Goal: Task Accomplishment & Management: Use online tool/utility

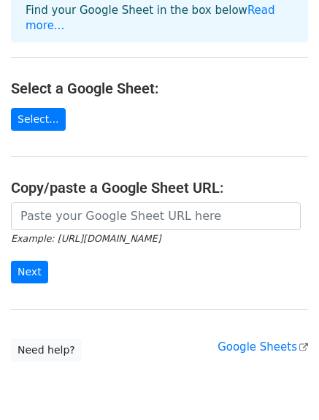
scroll to position [123, 0]
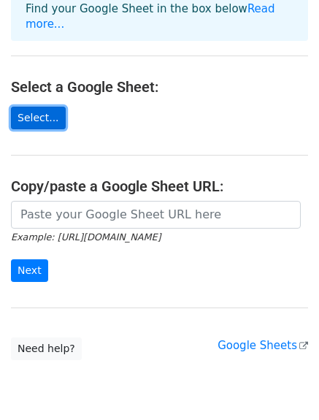
click at [39, 107] on link "Select..." at bounding box center [38, 118] width 55 height 23
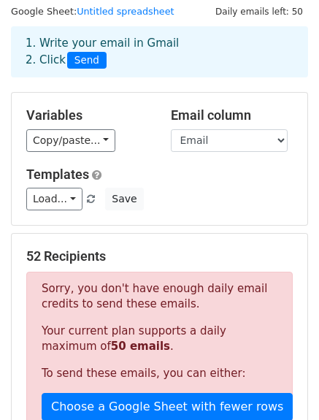
scroll to position [39, 0]
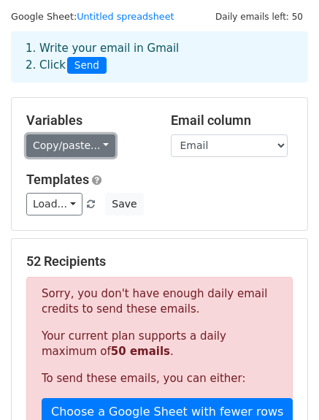
click at [74, 145] on link "Copy/paste..." at bounding box center [70, 145] width 89 height 23
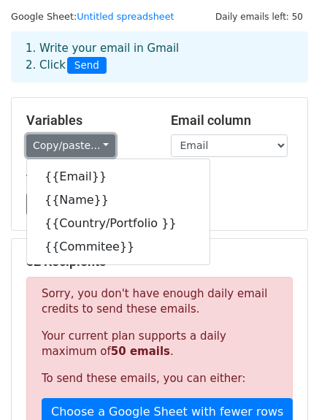
click at [74, 145] on link "Copy/paste..." at bounding box center [70, 145] width 89 height 23
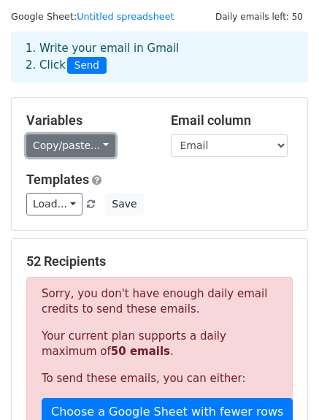
click at [89, 139] on link "Copy/paste..." at bounding box center [70, 145] width 89 height 23
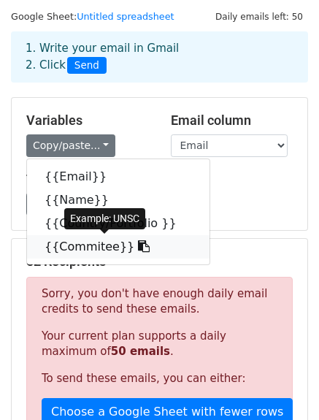
click at [138, 246] on icon at bounding box center [144, 246] width 12 height 12
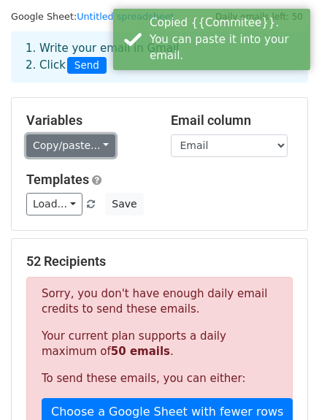
click at [79, 142] on link "Copy/paste..." at bounding box center [70, 145] width 89 height 23
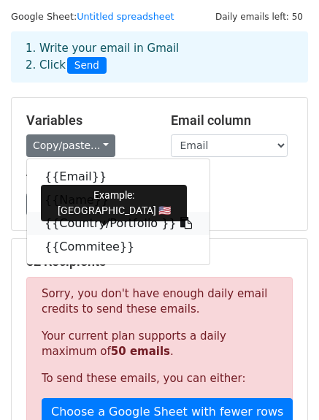
click at [180, 221] on icon at bounding box center [186, 223] width 12 height 12
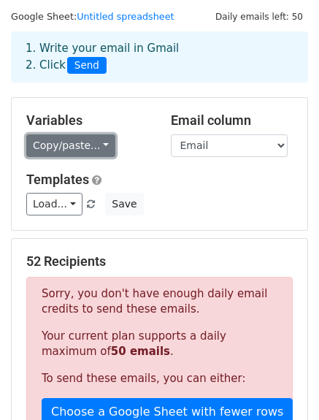
click at [75, 149] on link "Copy/paste..." at bounding box center [70, 145] width 89 height 23
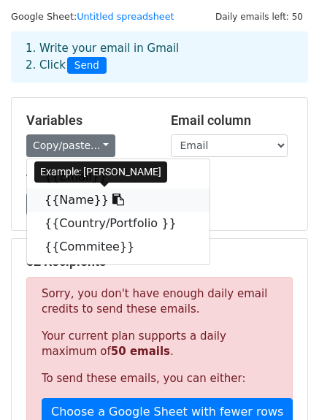
click at [112, 199] on icon at bounding box center [118, 200] width 12 height 12
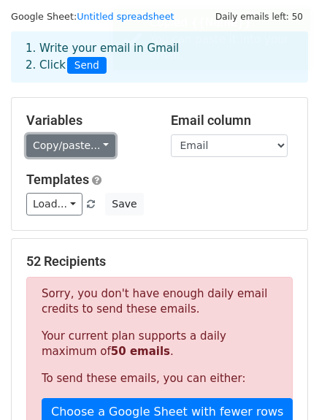
click at [75, 150] on link "Copy/paste..." at bounding box center [70, 145] width 89 height 23
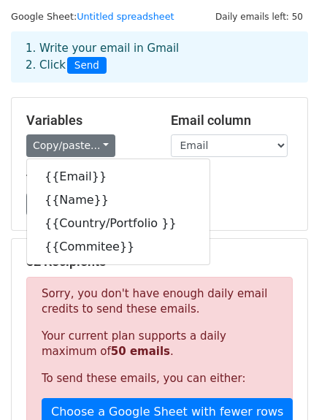
click at [224, 210] on div "Load... No templates saved Save" at bounding box center [159, 204] width 288 height 23
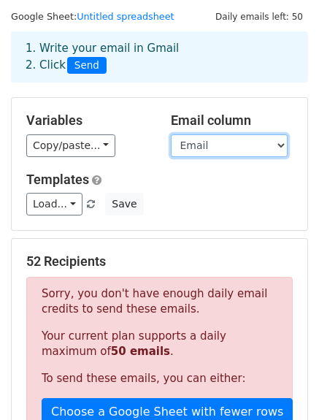
click at [219, 151] on select "Email Name Country/Portfolio Commitee" at bounding box center [229, 145] width 117 height 23
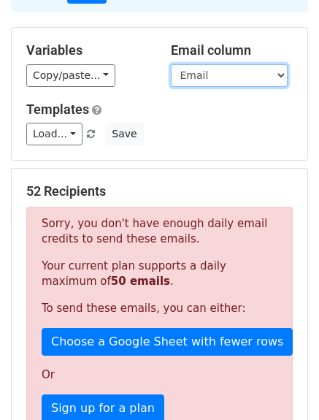
scroll to position [143, 0]
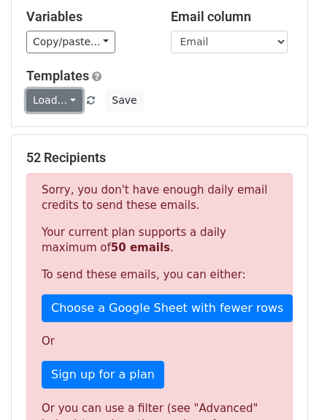
click at [64, 99] on link "Load..." at bounding box center [54, 100] width 56 height 23
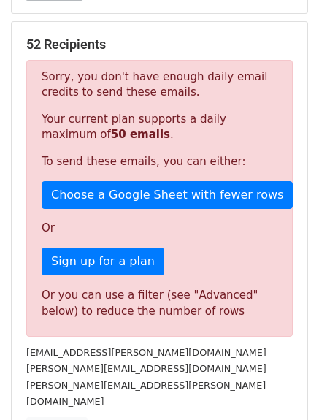
scroll to position [257, 0]
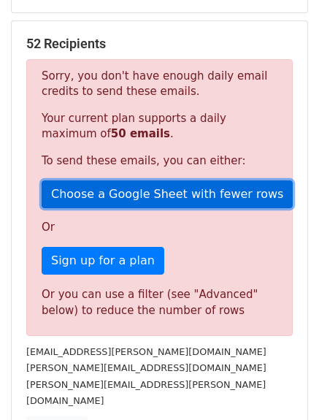
click at [154, 196] on link "Choose a Google Sheet with fewer rows" at bounding box center [167, 194] width 251 height 28
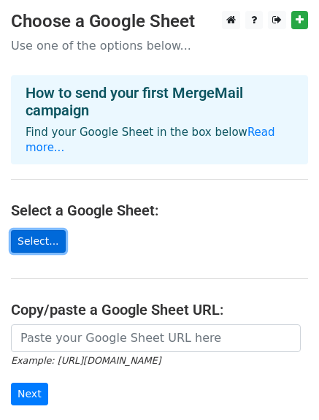
click at [42, 230] on link "Select..." at bounding box center [38, 241] width 55 height 23
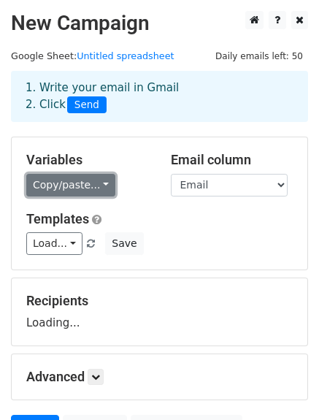
click at [83, 192] on link "Copy/paste..." at bounding box center [70, 185] width 89 height 23
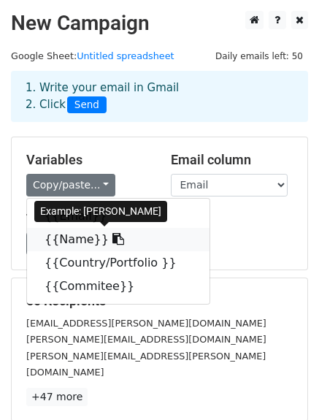
click at [112, 242] on icon at bounding box center [118, 239] width 12 height 12
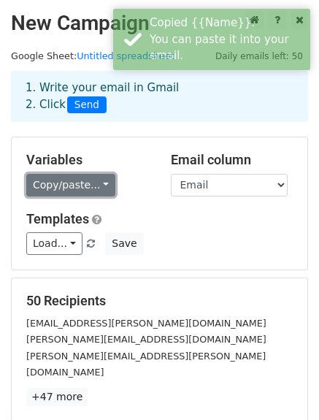
click at [92, 186] on link "Copy/paste..." at bounding box center [70, 185] width 89 height 23
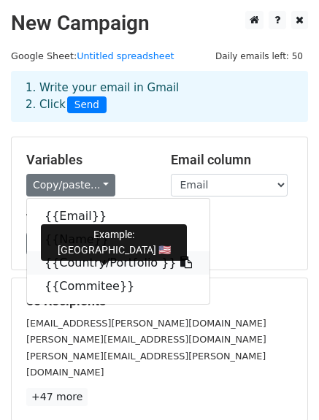
click at [180, 264] on icon at bounding box center [186, 262] width 12 height 12
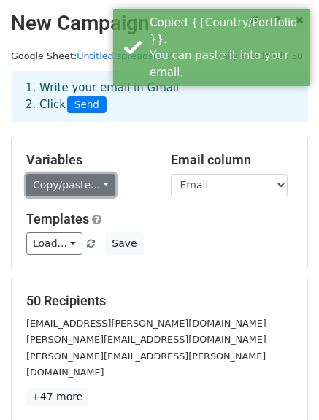
click at [70, 189] on link "Copy/paste..." at bounding box center [70, 185] width 89 height 23
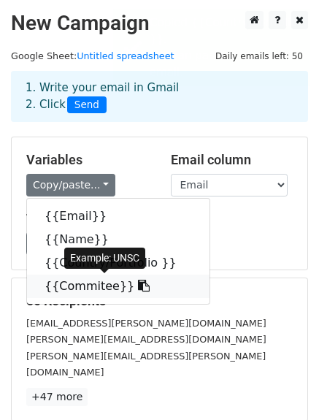
click at [138, 285] on icon at bounding box center [144, 286] width 12 height 12
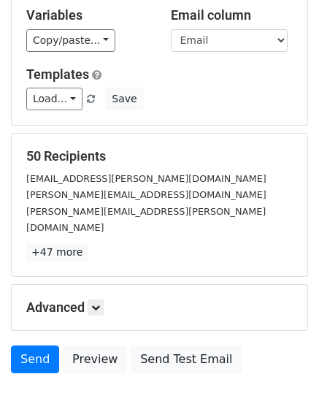
scroll to position [202, 0]
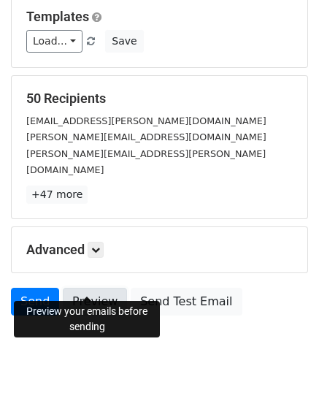
click at [86, 290] on link "Preview" at bounding box center [95, 302] width 64 height 28
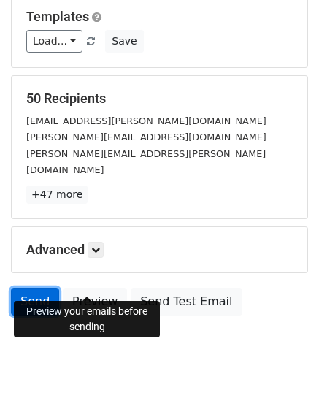
click at [25, 288] on link "Send" at bounding box center [35, 302] width 48 height 28
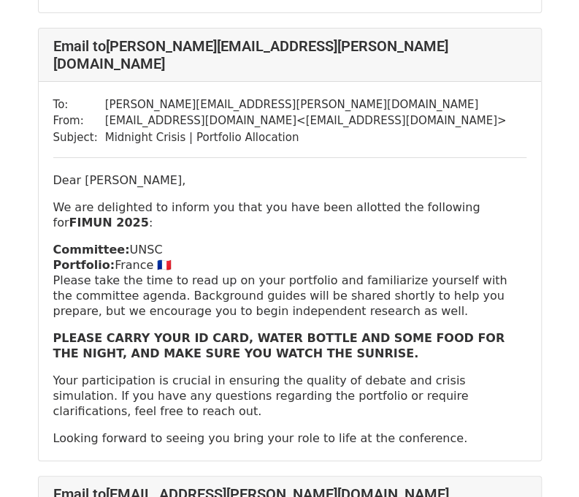
scroll to position [1842, 0]
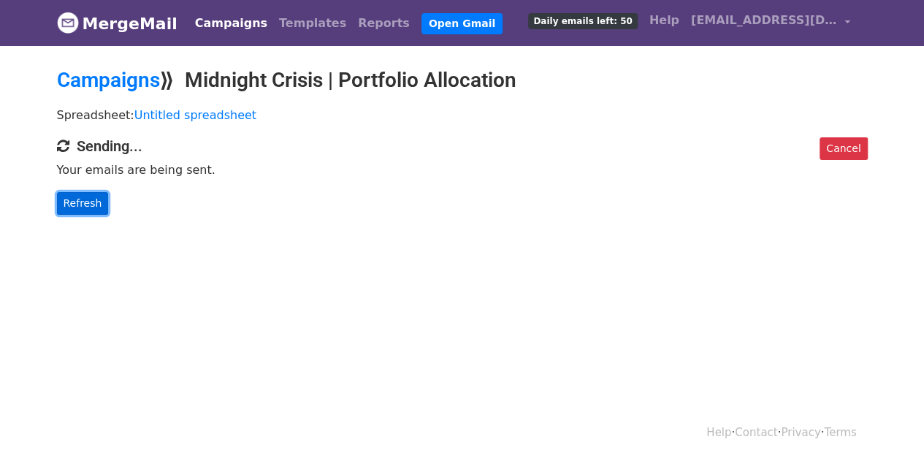
click at [85, 208] on link "Refresh" at bounding box center [83, 203] width 52 height 23
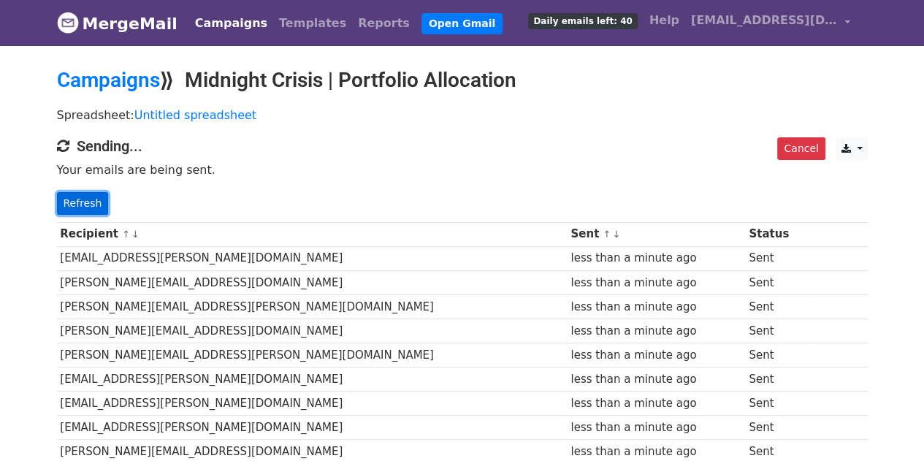
click at [90, 199] on link "Refresh" at bounding box center [83, 203] width 52 height 23
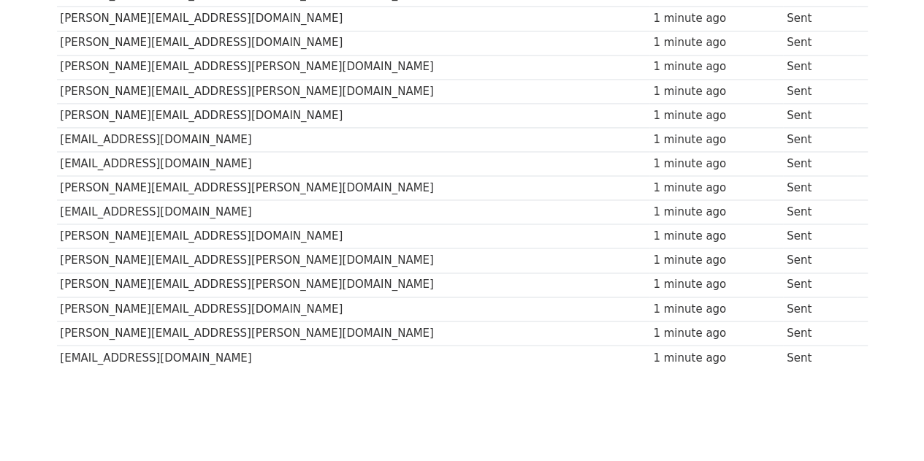
scroll to position [1087, 0]
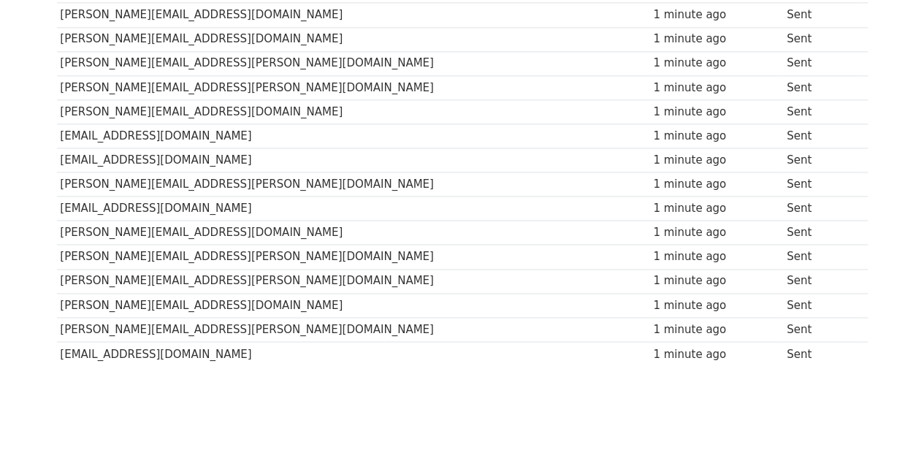
click at [69, 293] on td "[PERSON_NAME][EMAIL_ADDRESS][DOMAIN_NAME]" at bounding box center [353, 305] width 593 height 24
click at [783, 293] on td "Sent" at bounding box center [819, 305] width 73 height 24
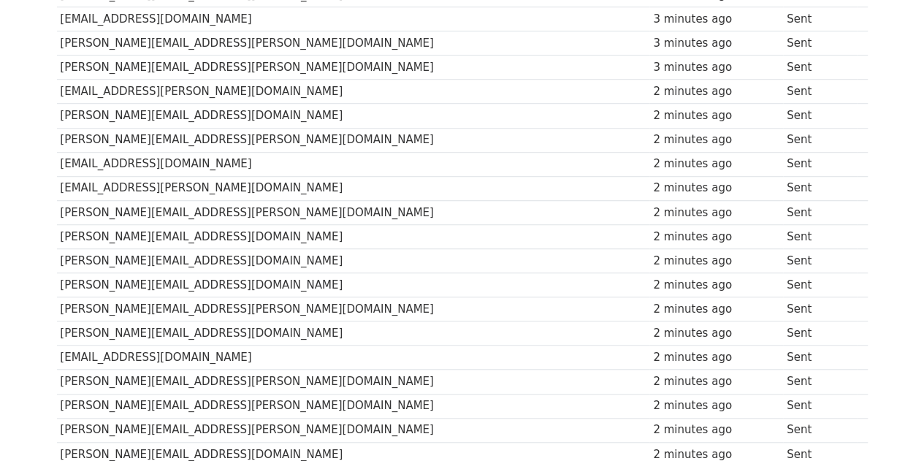
scroll to position [454, 0]
click at [158, 177] on td "[EMAIL_ADDRESS][PERSON_NAME][DOMAIN_NAME]" at bounding box center [353, 189] width 593 height 24
